Goal: Task Accomplishment & Management: Complete application form

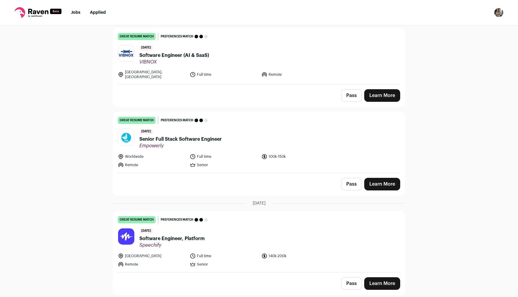
scroll to position [58, 0]
click at [238, 138] on header "4 days ago Senior Full Stack Software Engineer Empowerly" at bounding box center [259, 139] width 283 height 20
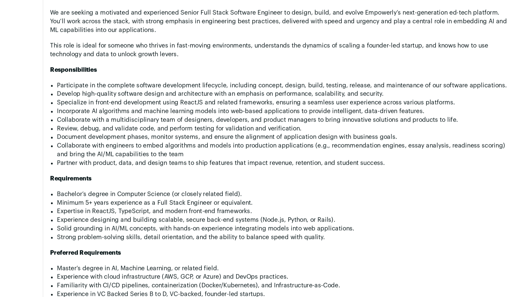
scroll to position [450, 0]
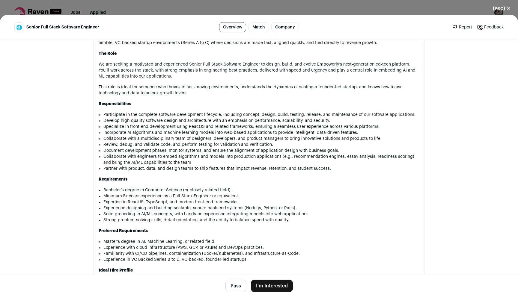
click at [284, 285] on button "I'm Interested" at bounding box center [272, 286] width 42 height 13
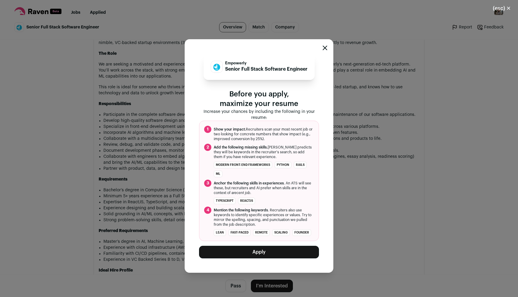
click at [283, 254] on button "Apply" at bounding box center [259, 252] width 120 height 13
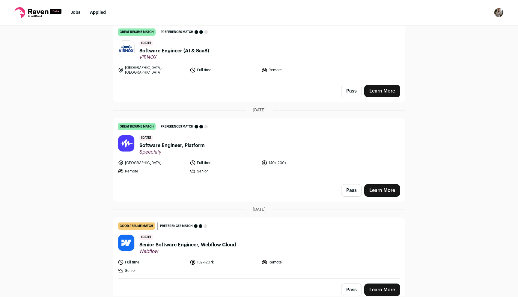
scroll to position [65, 0]
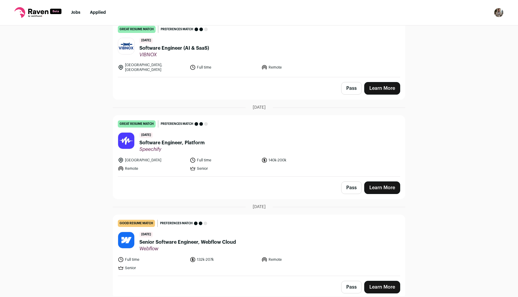
click at [269, 165] on ul "Atlanta Full time 140k-200k Remote Senior" at bounding box center [224, 164] width 212 height 14
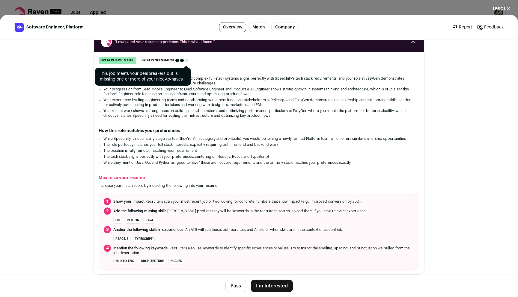
scroll to position [0, 0]
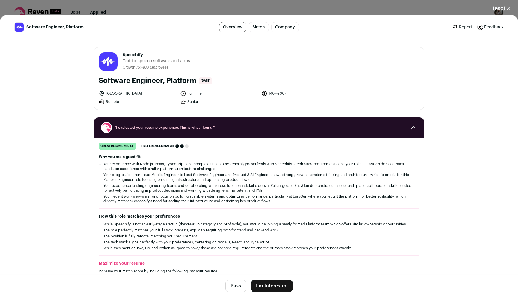
click at [306, 7] on div "(esc) ✕ Software Engineer, Platform Overview Match Company Report Feedback Repo…" at bounding box center [259, 148] width 518 height 297
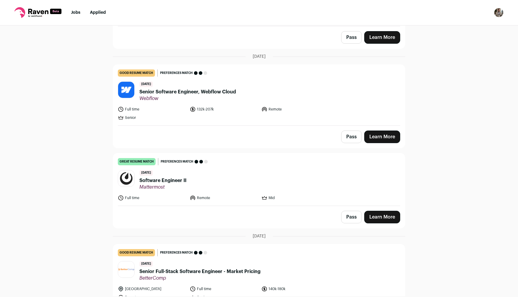
scroll to position [216, 0]
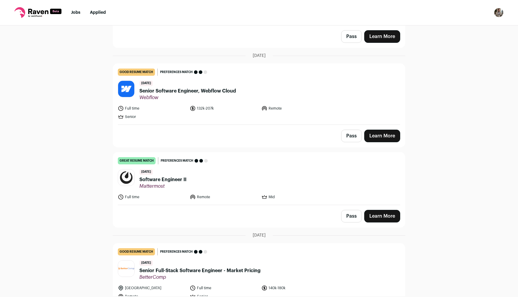
click at [255, 177] on header "11 days ago Software Engineer II Mattermost" at bounding box center [259, 179] width 283 height 20
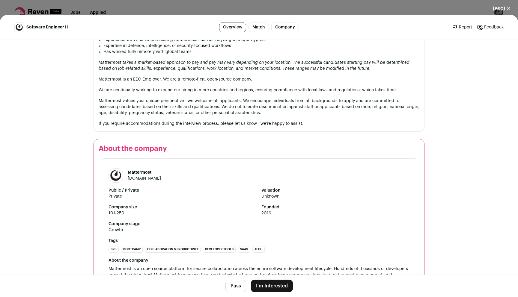
scroll to position [653, 0]
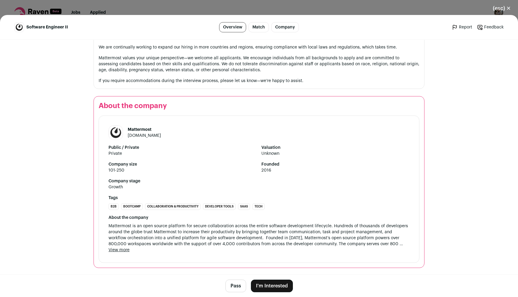
click at [278, 294] on footer "Pass I'm Interested" at bounding box center [259, 286] width 518 height 22
click at [278, 286] on button "I'm Interested" at bounding box center [272, 286] width 42 height 13
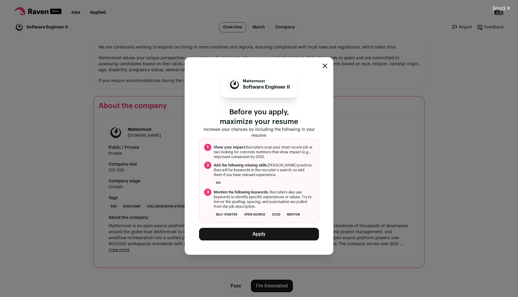
click at [279, 233] on button "Apply" at bounding box center [259, 234] width 120 height 13
